Goal: Contribute content

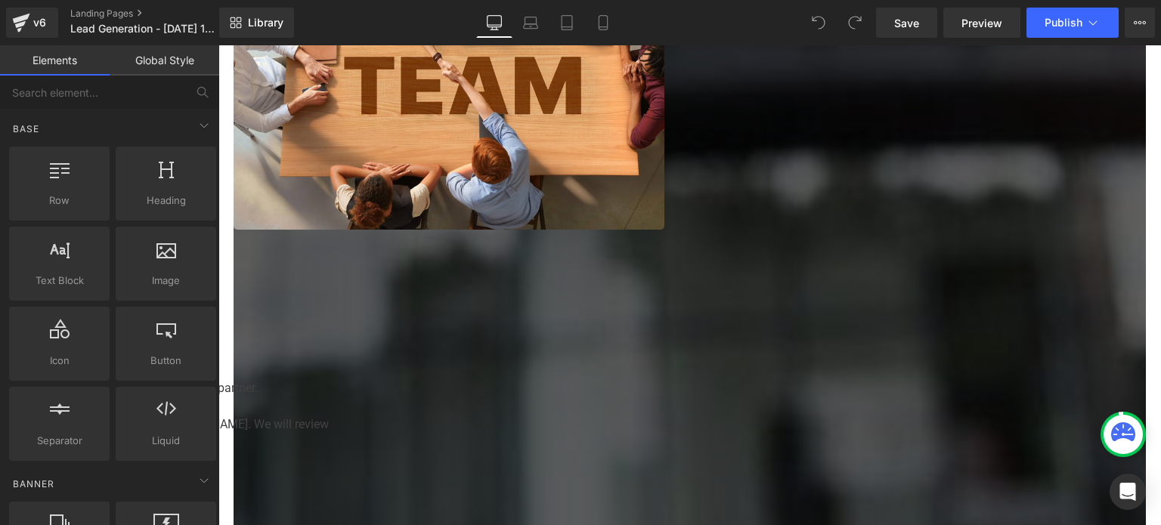
scroll to position [1814, 0]
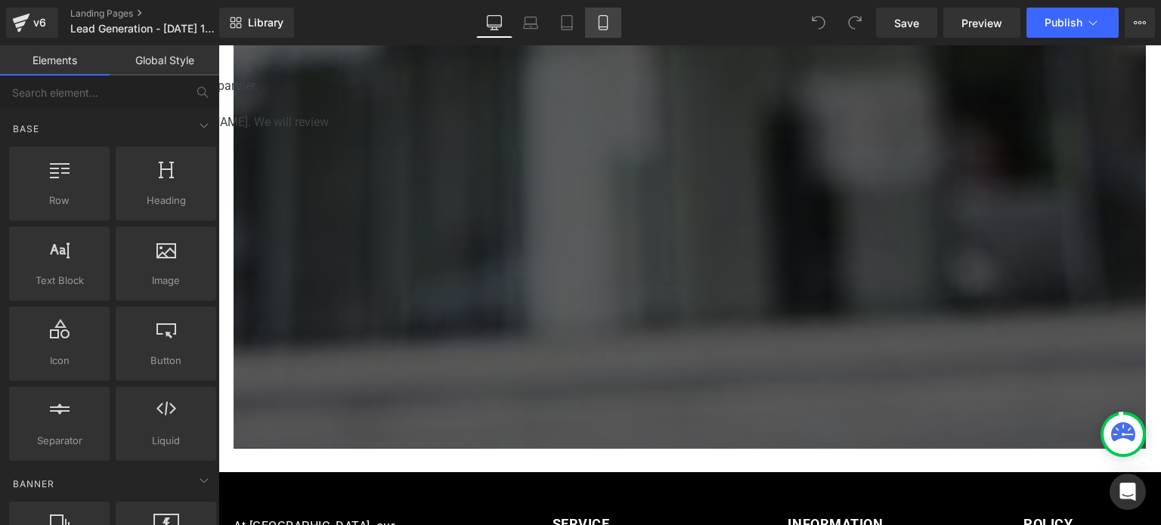
click at [605, 23] on icon at bounding box center [603, 22] width 15 height 15
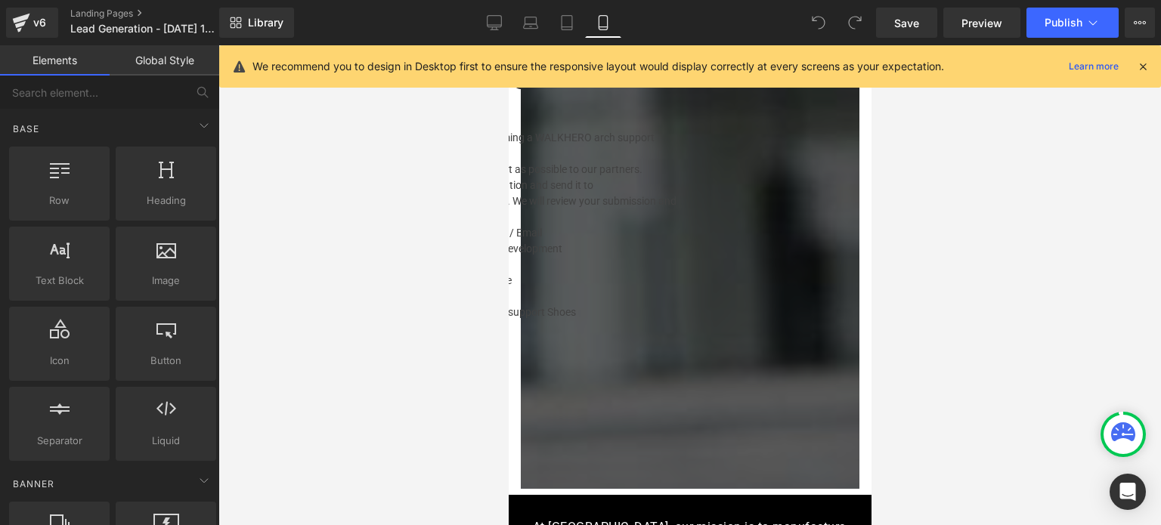
scroll to position [1542, 0]
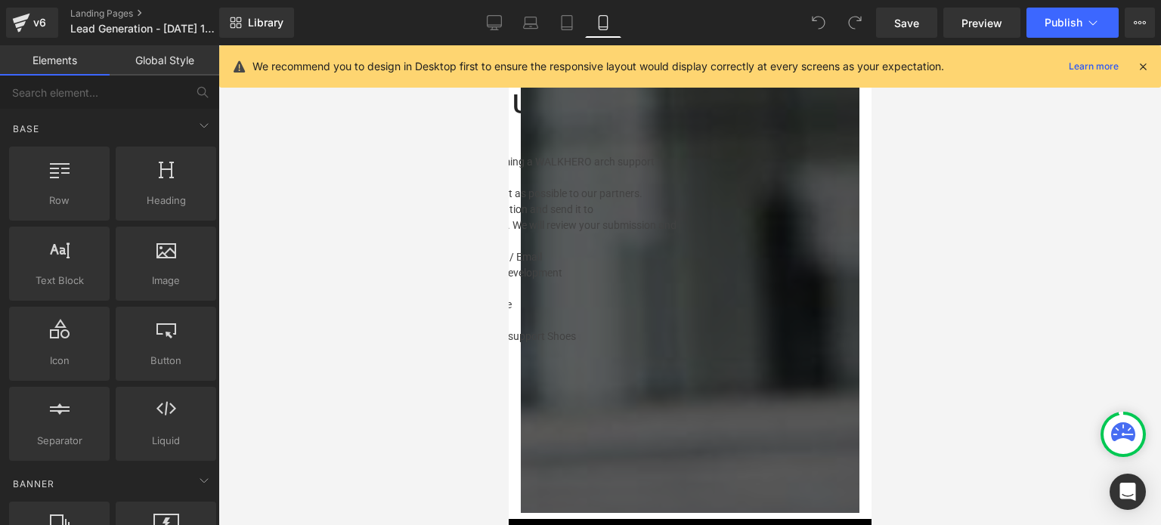
click at [804, 473] on div "Start building your page Explore Blocks Add Single Section or Drag & Drop eleme…" at bounding box center [689, 493] width 339 height 41
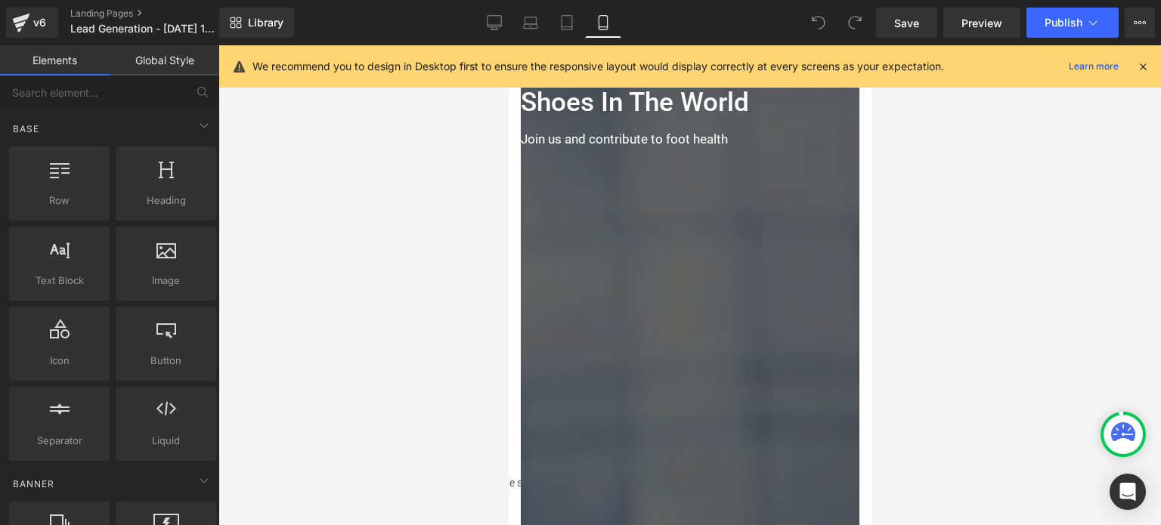
scroll to position [0, 0]
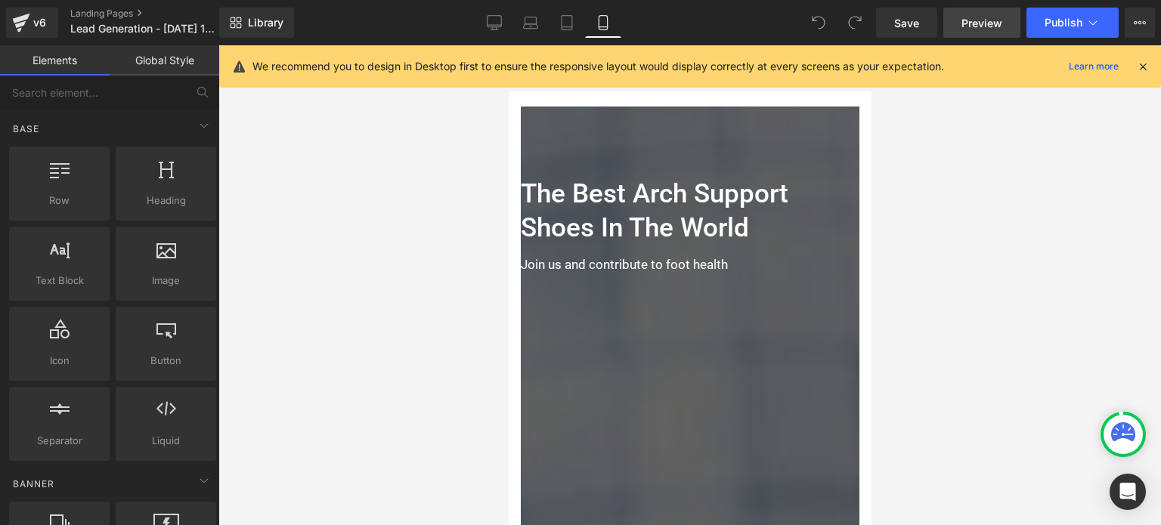
click at [990, 17] on span "Preview" at bounding box center [982, 23] width 41 height 16
click at [492, 20] on icon at bounding box center [494, 22] width 15 height 15
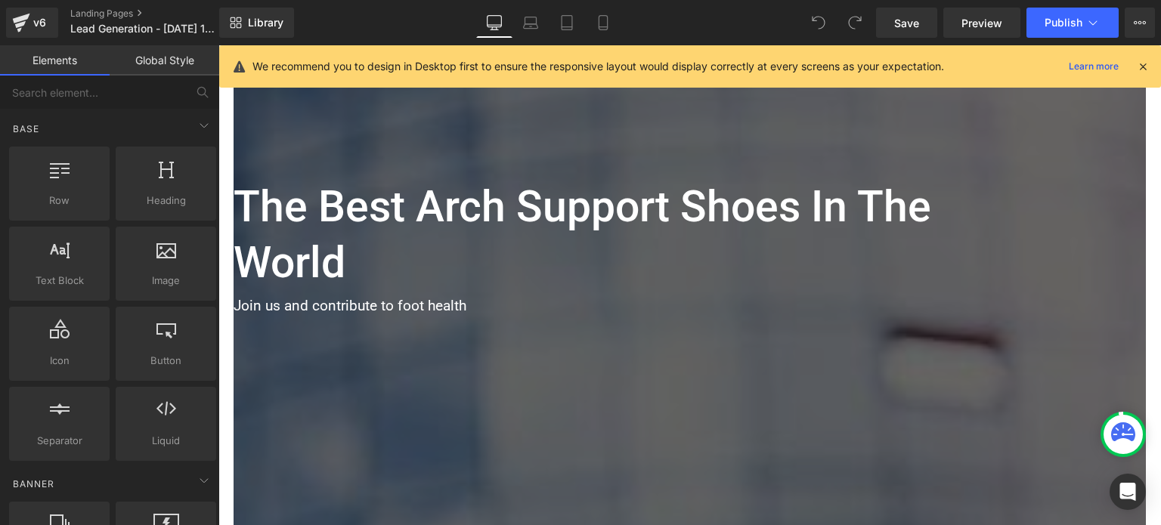
scroll to position [122, 0]
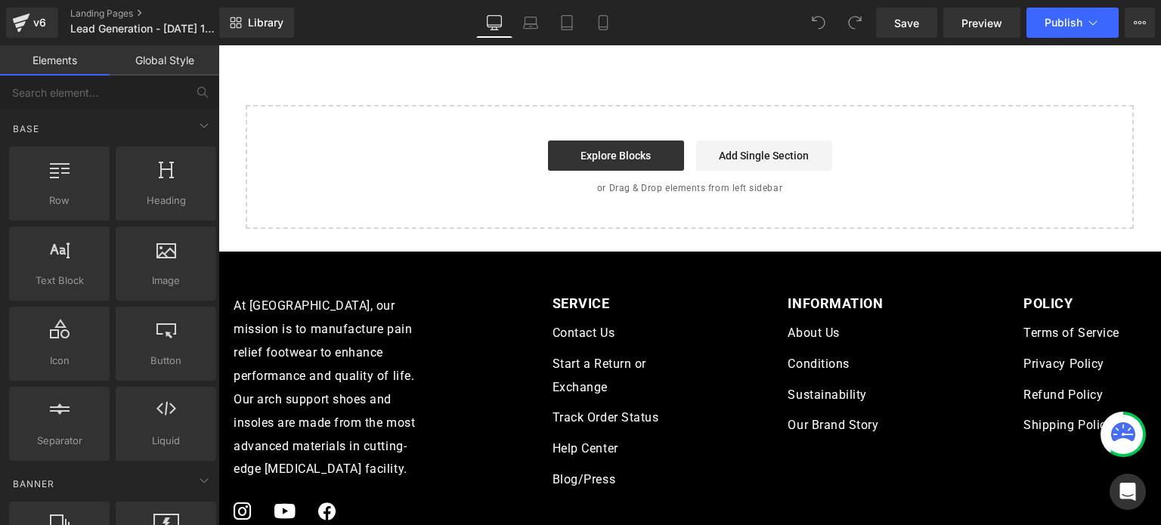
scroll to position [1235, 0]
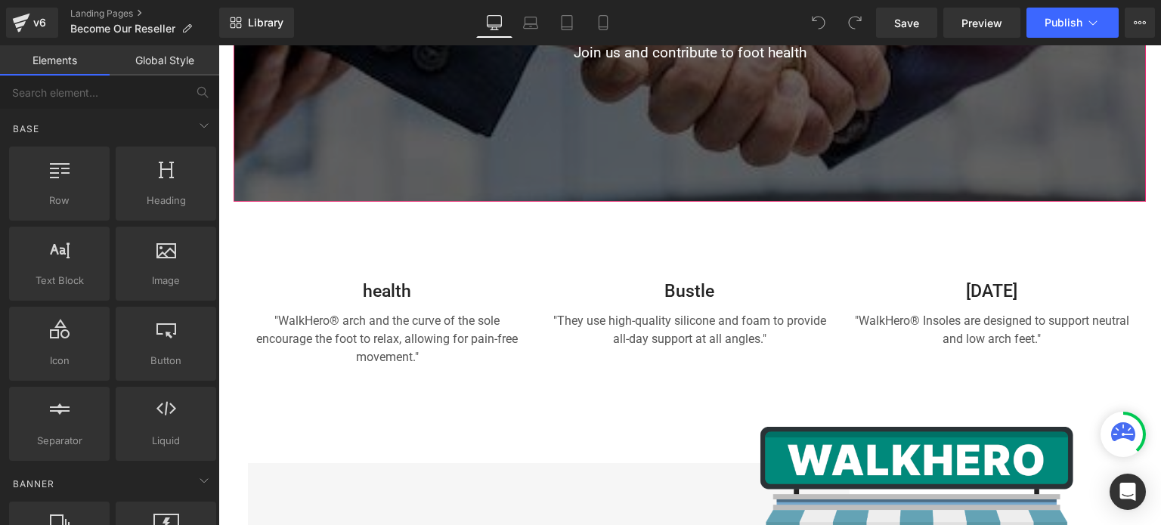
scroll to position [529, 0]
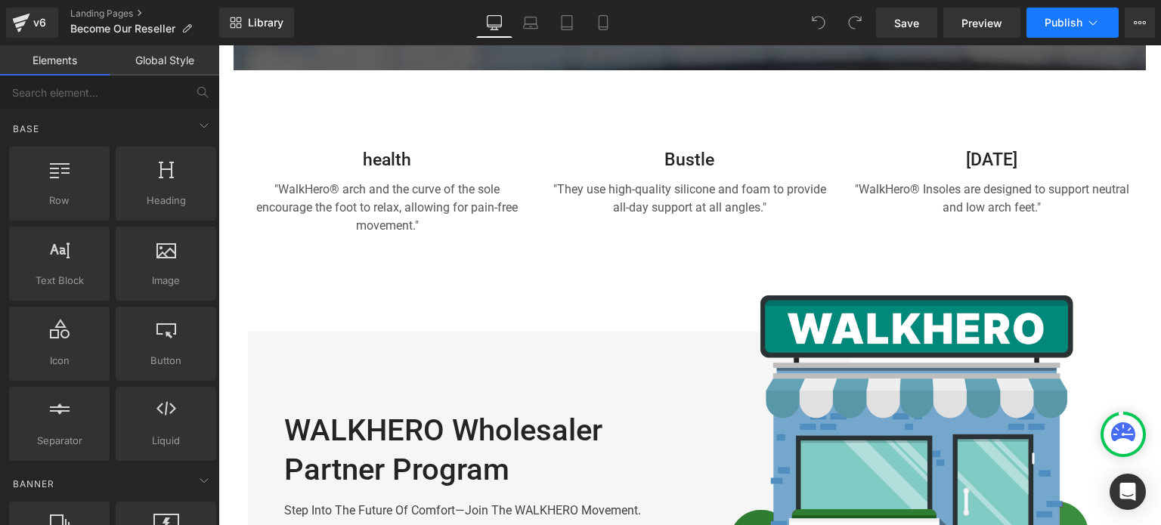
click at [1086, 23] on icon at bounding box center [1093, 22] width 15 height 15
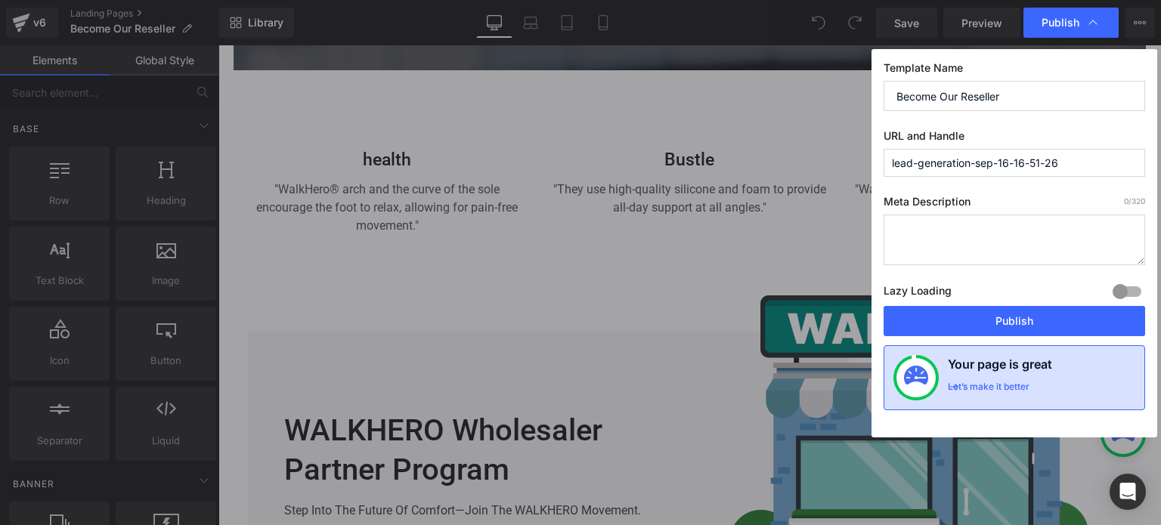
click at [1018, 389] on div "Let’s make it better" at bounding box center [989, 391] width 82 height 20
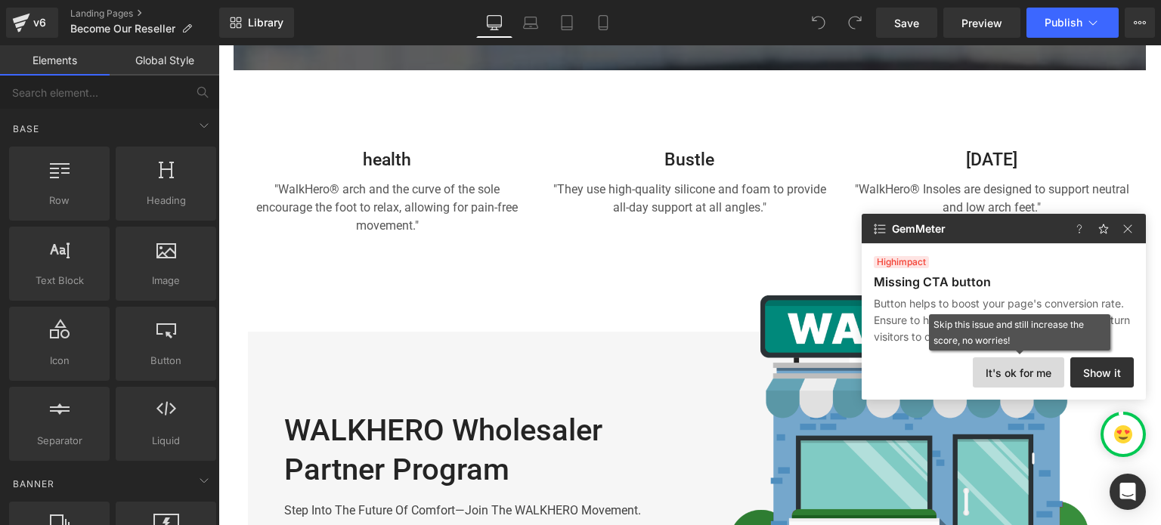
click at [1004, 374] on button "It's ok for me" at bounding box center [1018, 373] width 91 height 30
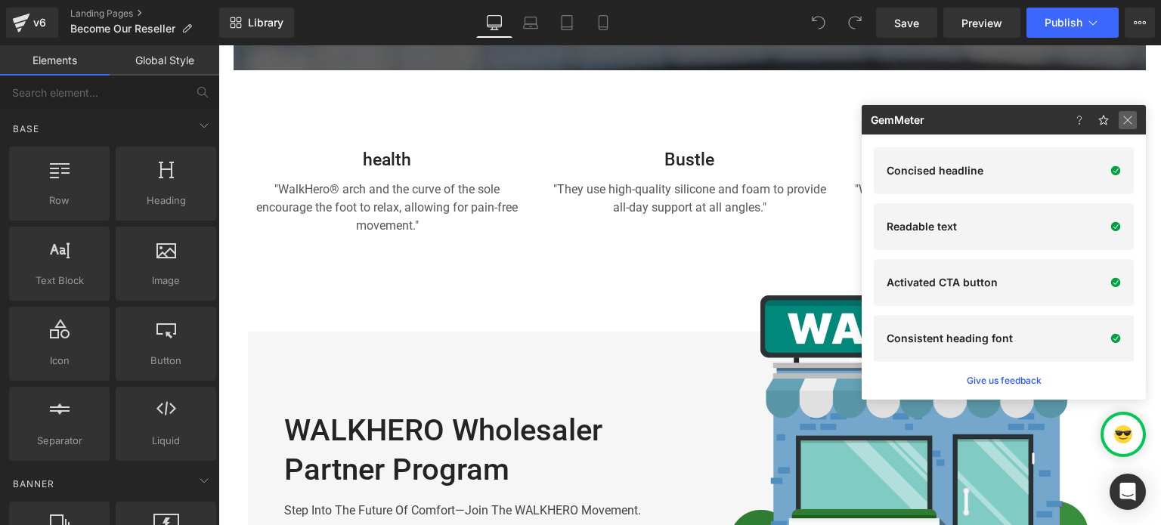
click at [1122, 125] on img at bounding box center [1128, 120] width 18 height 18
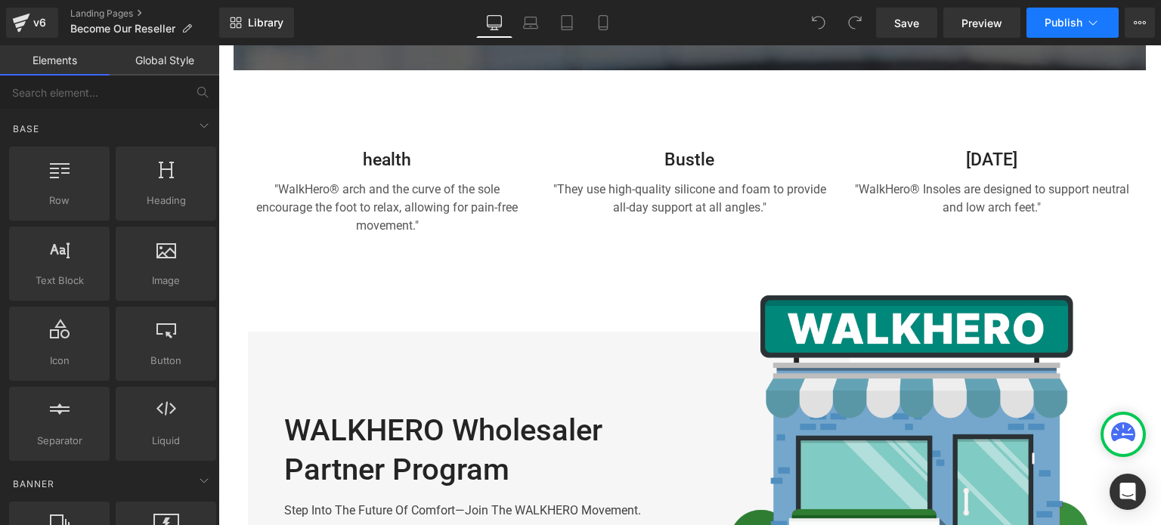
click at [1086, 20] on icon at bounding box center [1093, 22] width 15 height 15
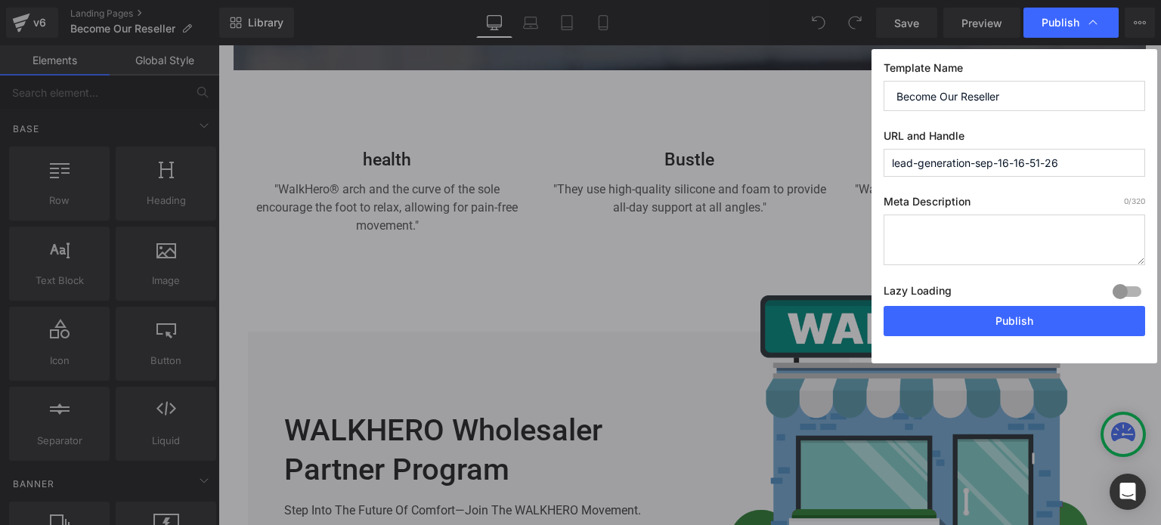
drag, startPoint x: 1081, startPoint y: 164, endPoint x: 880, endPoint y: 163, distance: 201.1
click at [880, 163] on div "Template Name Become Our Reseller URL and Handle lead-generation-sep-16-16-51-2…" at bounding box center [1015, 206] width 286 height 315
paste input "Dealer Cooperation"
type input "dealer-cooperation"
click at [955, 243] on textarea at bounding box center [1015, 240] width 262 height 51
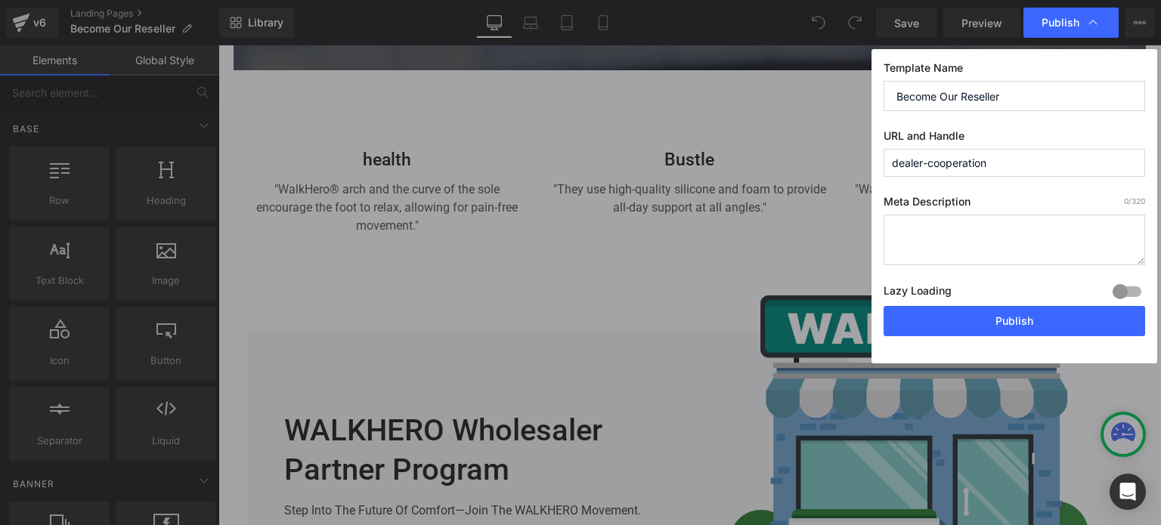
paste textarea "Partner with [WALKHERO]. We provide distributors with premium products, unparal…"
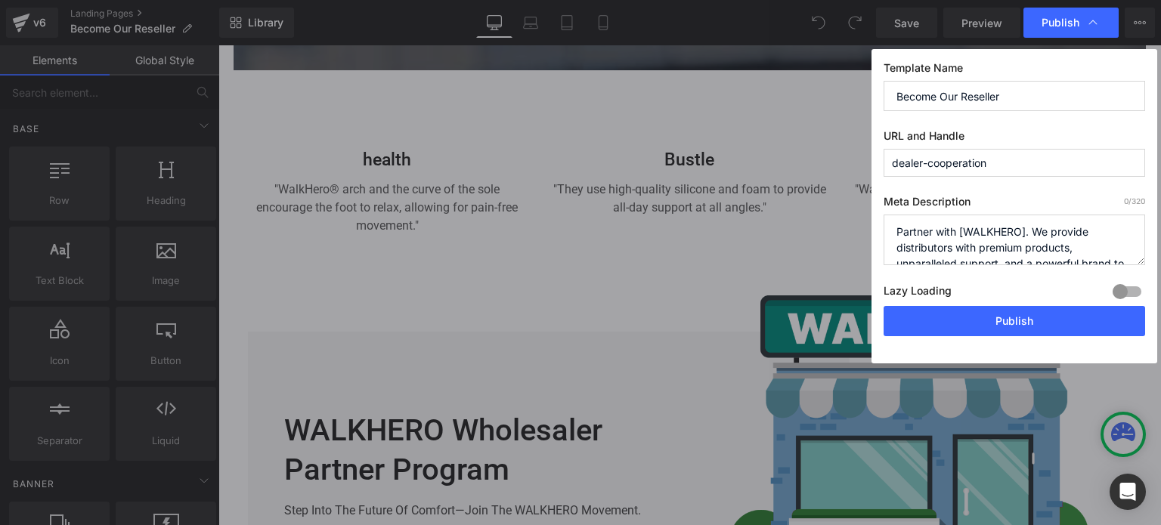
scroll to position [21, 0]
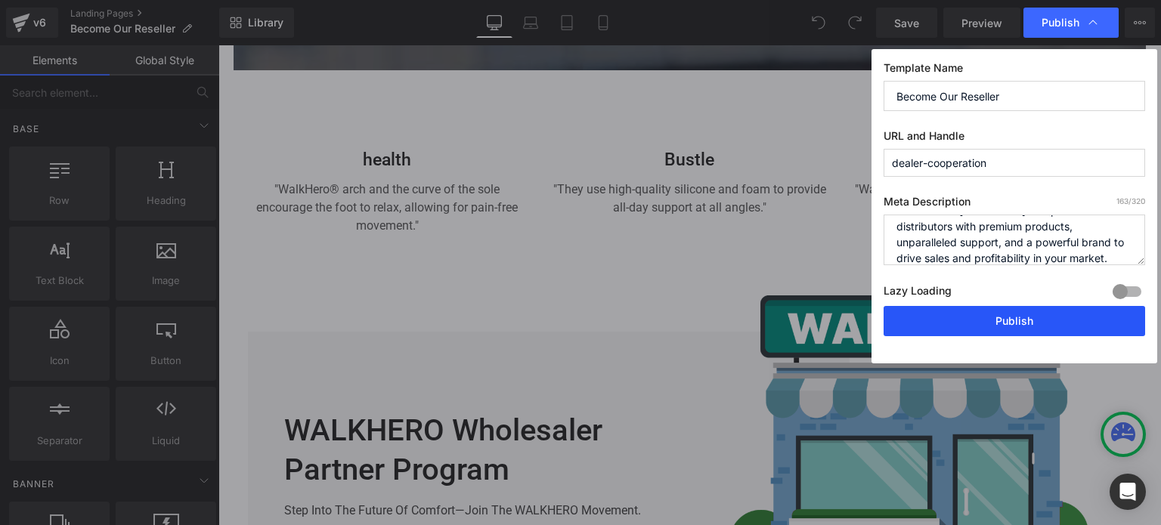
type textarea "Partner with [WALKHERO]. We provide distributors with premium products, unparal…"
click at [1021, 321] on button "Publish" at bounding box center [1015, 321] width 262 height 30
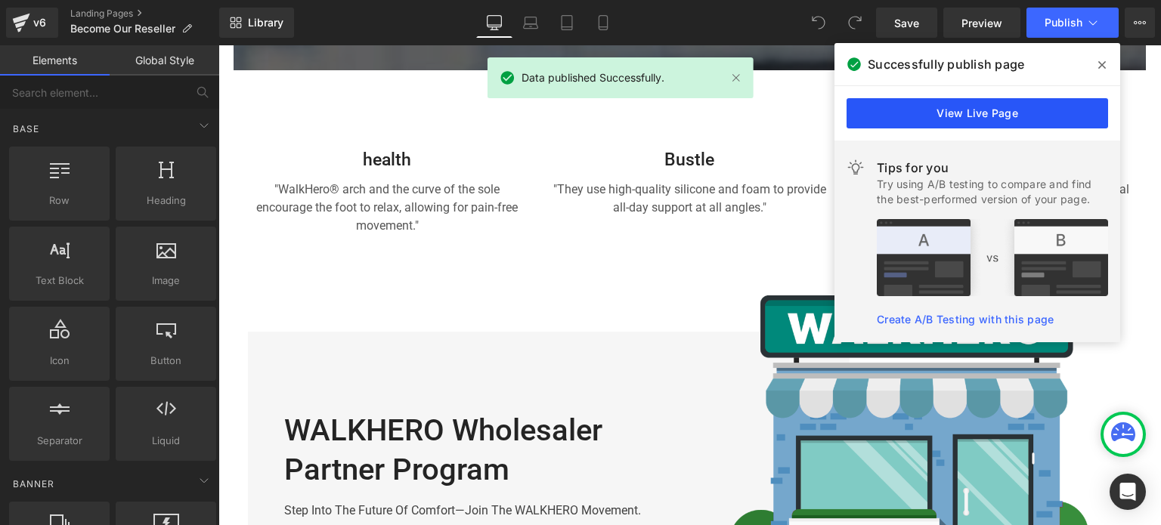
click at [997, 119] on link "View Live Page" at bounding box center [978, 113] width 262 height 30
